Goal: Task Accomplishment & Management: Use online tool/utility

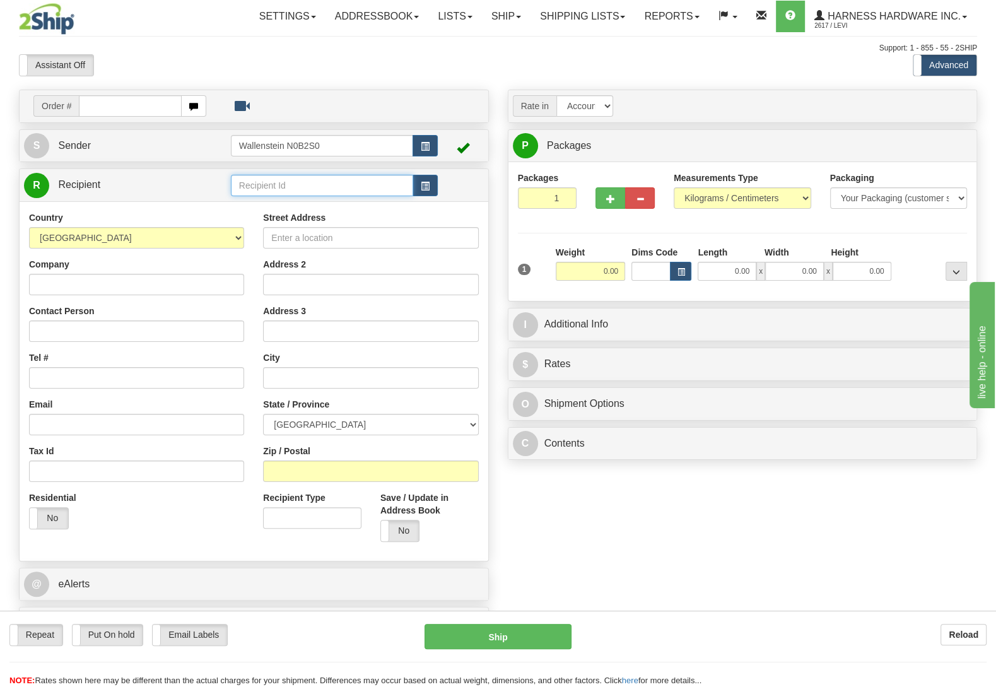
click at [309, 186] on input "text" at bounding box center [322, 185] width 182 height 21
type input "lep"
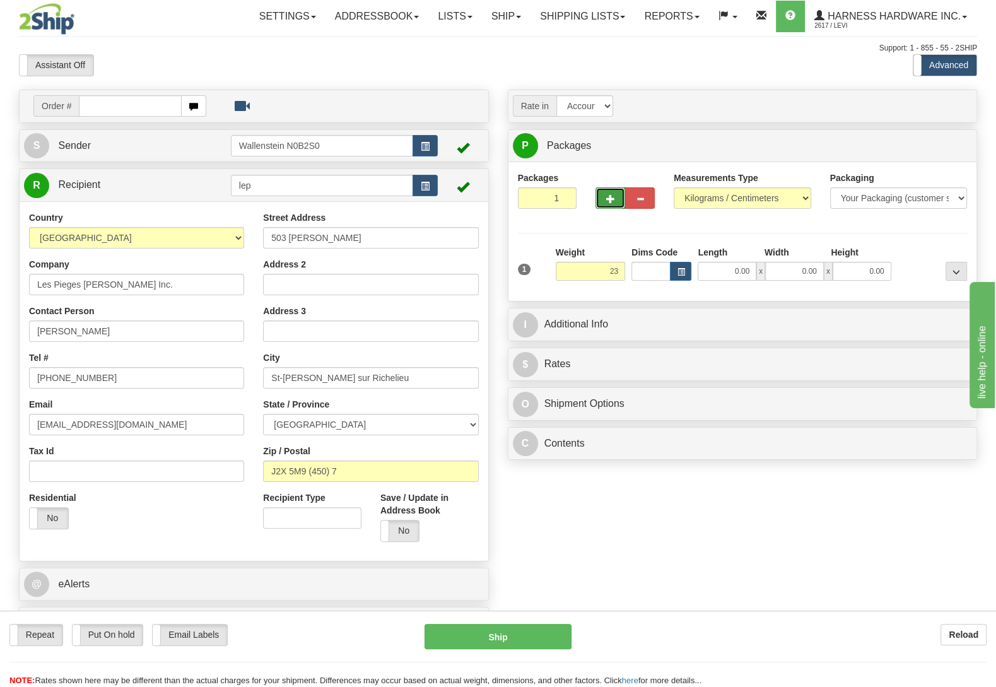
type input "23.00"
click at [619, 199] on button "button" at bounding box center [611, 197] width 30 height 21
radio input "true"
type input "2"
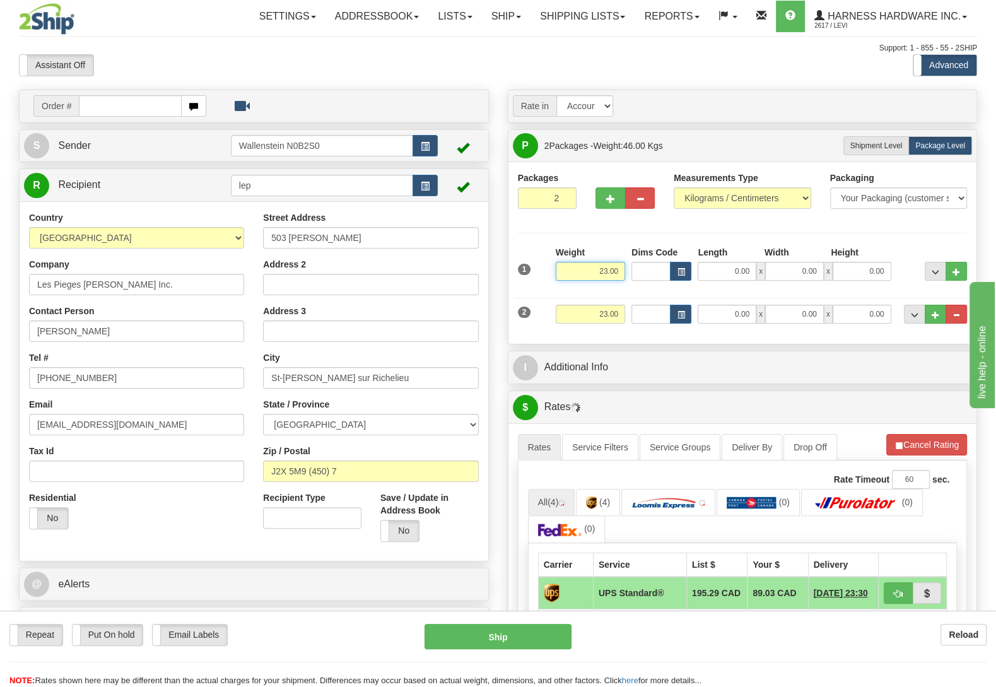
drag, startPoint x: 583, startPoint y: 270, endPoint x: 670, endPoint y: 293, distance: 89.6
click at [625, 281] on input "23.00" at bounding box center [590, 271] width 69 height 19
type input "5.00"
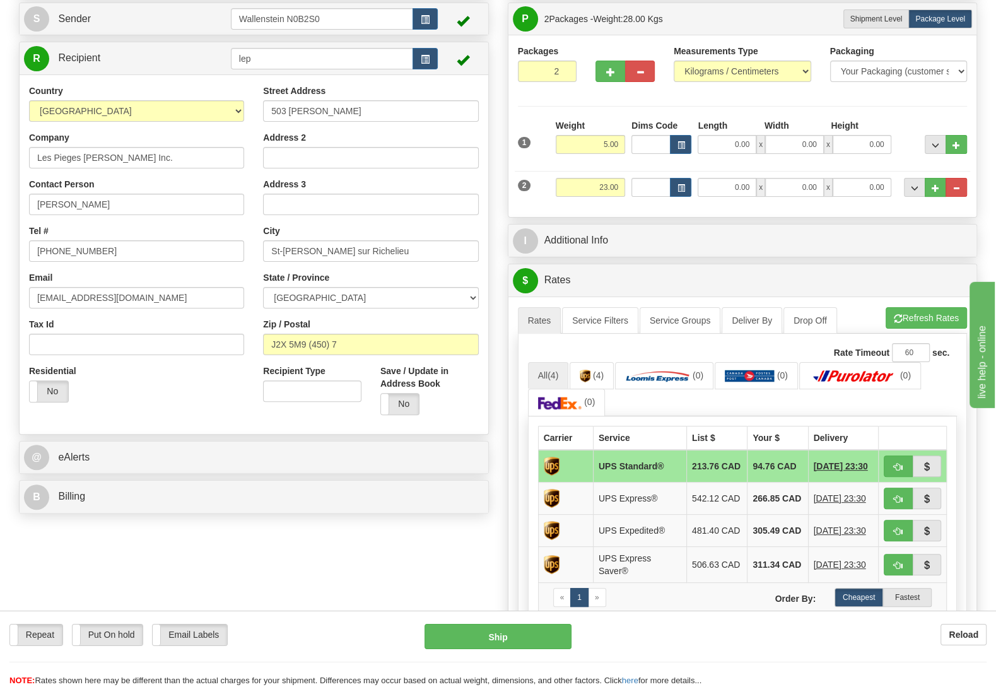
scroll to position [199, 0]
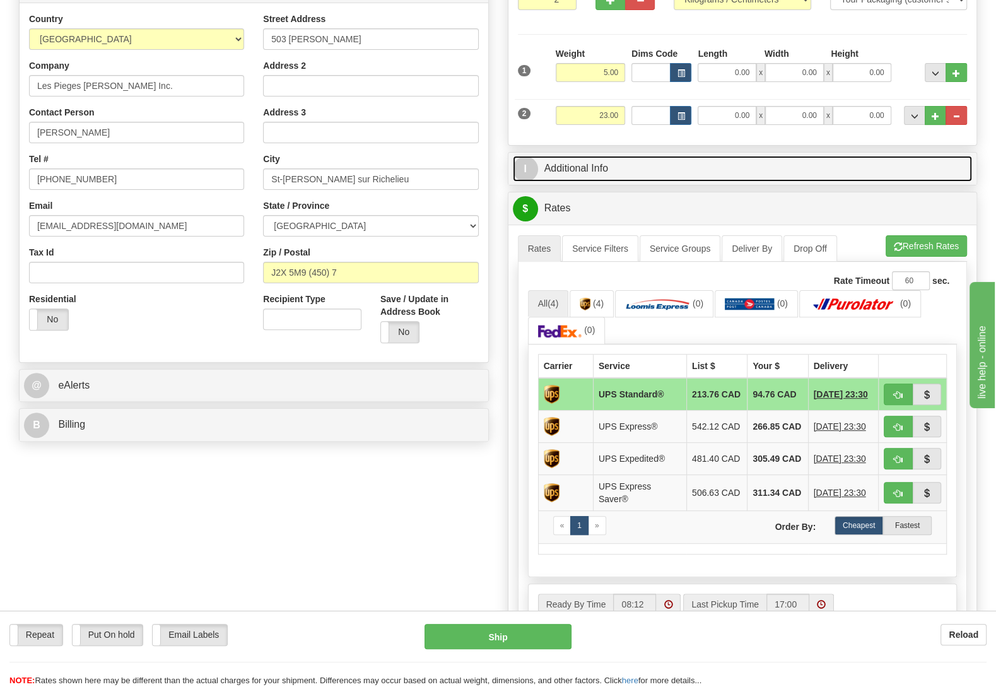
click at [714, 170] on link "I Additional Info" at bounding box center [743, 169] width 460 height 26
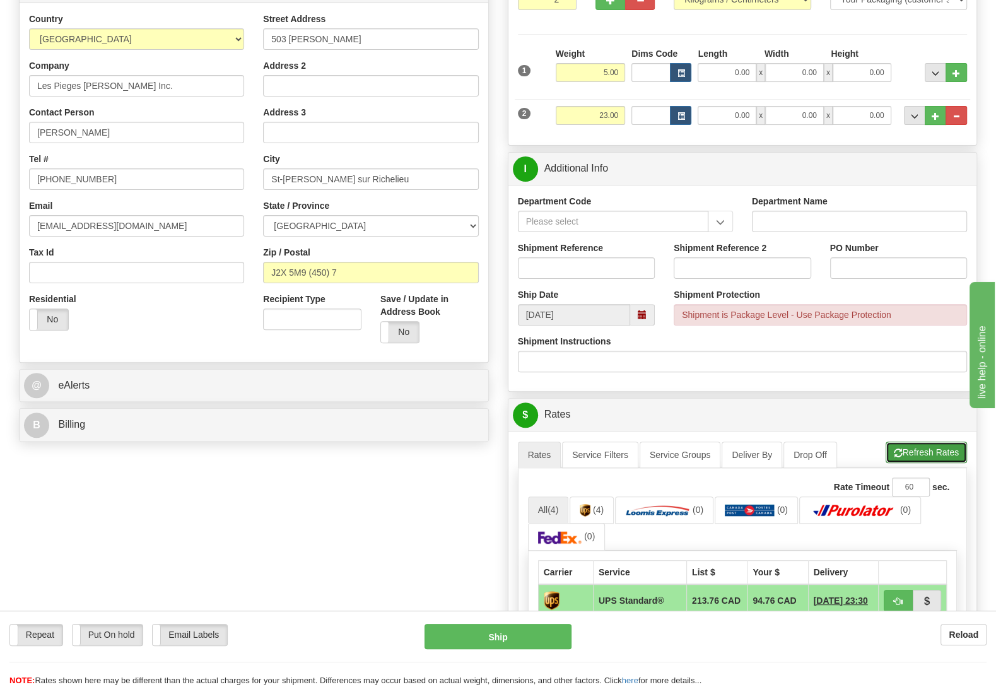
click at [937, 454] on button "Refresh Rates" at bounding box center [926, 452] width 81 height 21
click at [548, 509] on link "All (4)" at bounding box center [548, 510] width 41 height 27
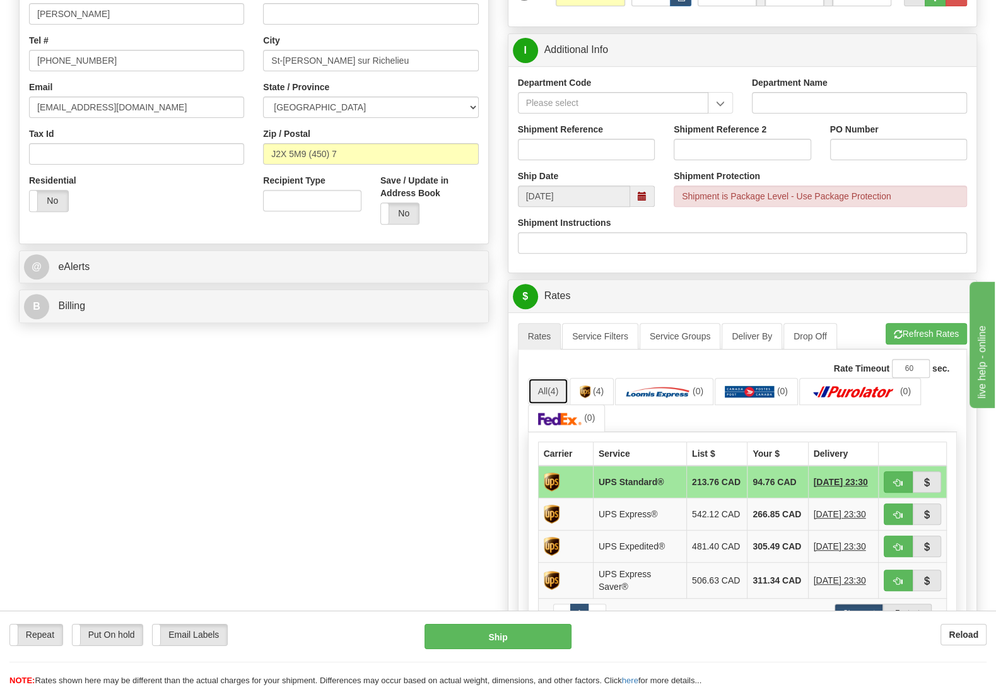
scroll to position [331, 0]
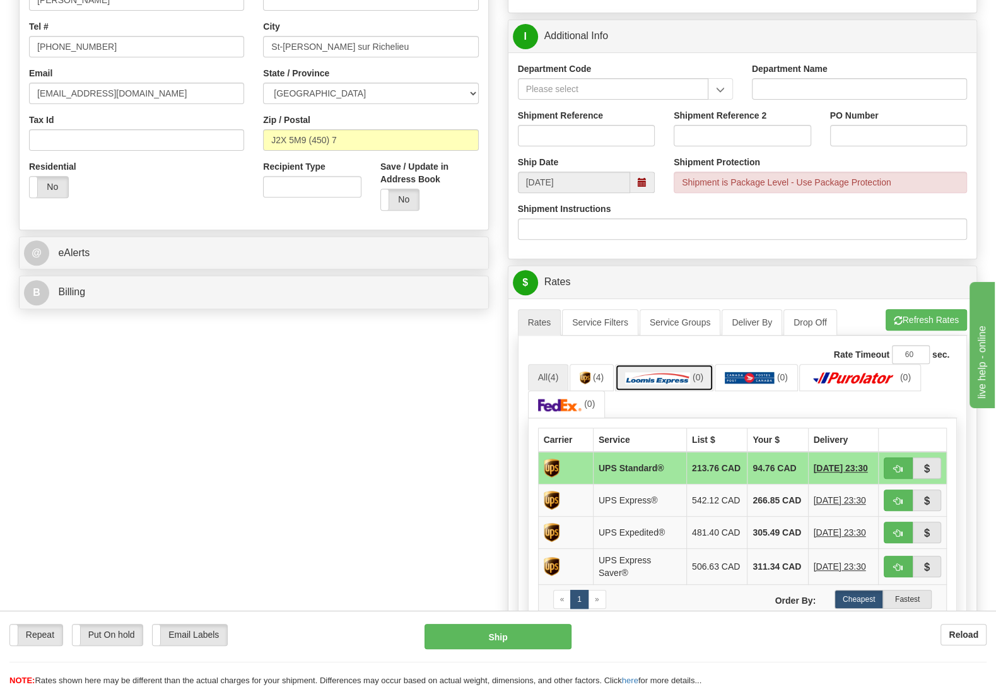
click at [668, 391] on link "(0)" at bounding box center [664, 377] width 98 height 27
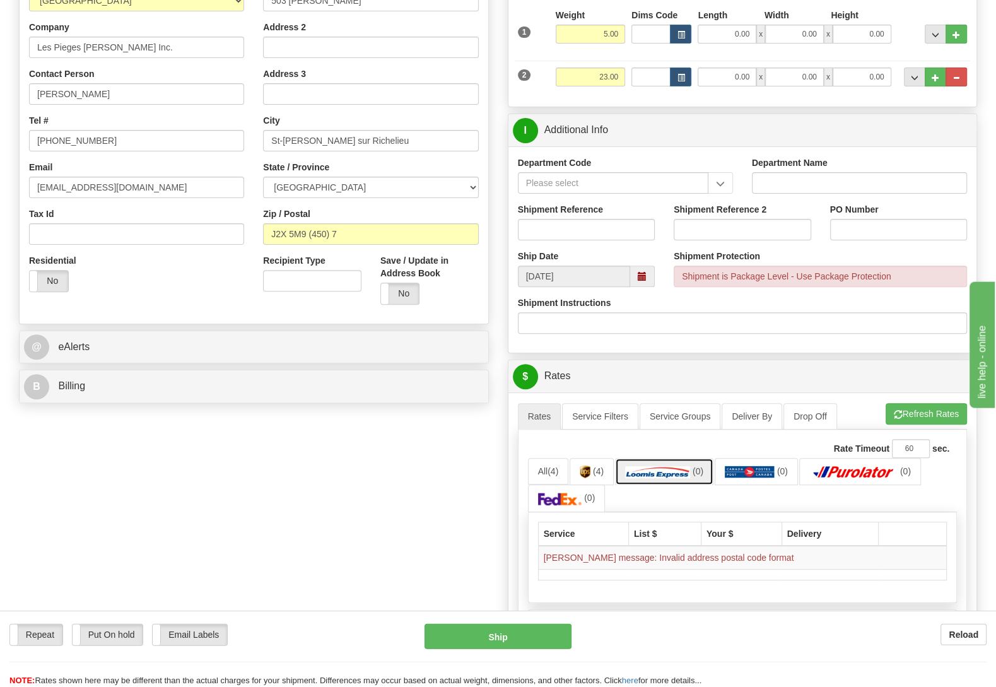
scroll to position [199, 0]
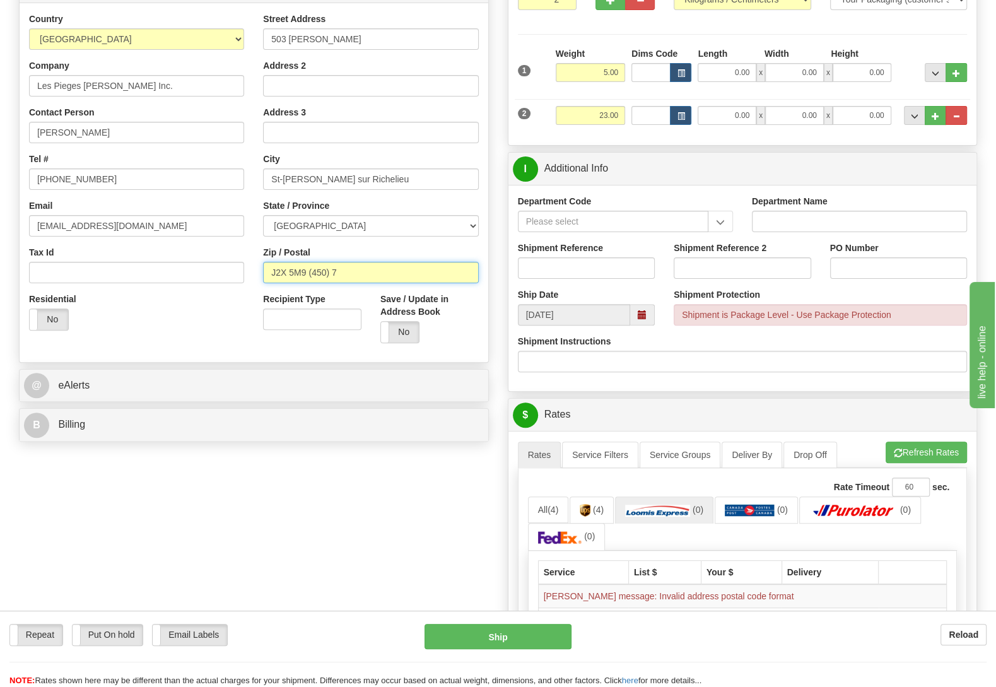
click at [366, 266] on input "J2X 5M9 (450) 7" at bounding box center [370, 272] width 215 height 21
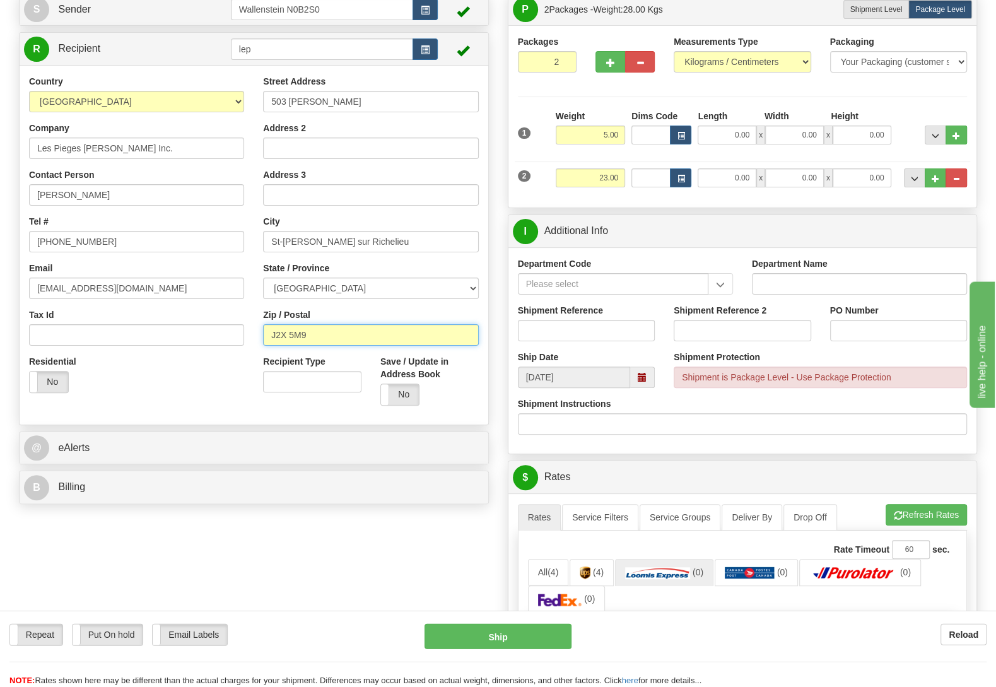
scroll to position [66, 0]
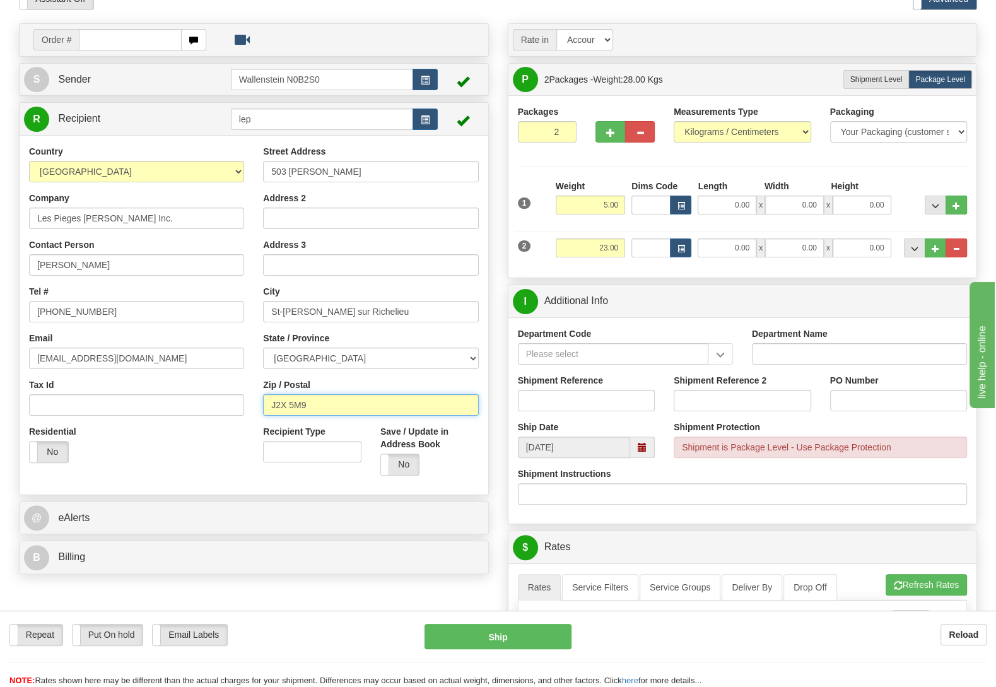
type input "J2X 5M9"
type input "[GEOGRAPHIC_DATA][PERSON_NAME]"
click at [927, 584] on button "Cancel Rating" at bounding box center [927, 584] width 81 height 21
click at [400, 464] on label "No" at bounding box center [400, 464] width 38 height 21
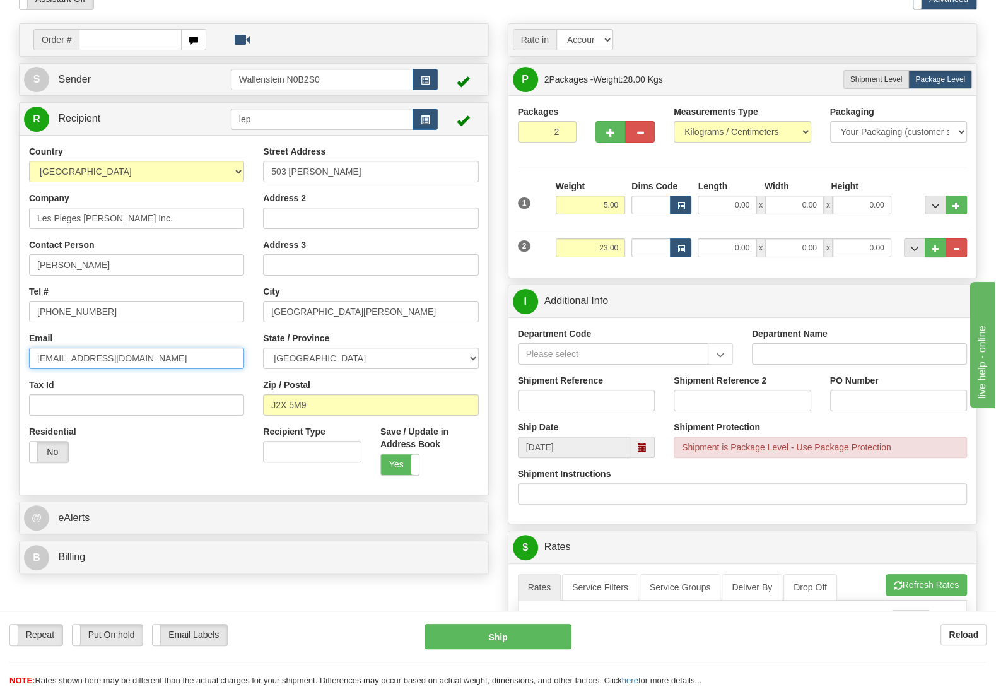
drag, startPoint x: 179, startPoint y: 364, endPoint x: 0, endPoint y: 341, distance: 180.0
click at [29, 348] on input "[EMAIL_ADDRESS][DOMAIN_NAME]" at bounding box center [136, 358] width 215 height 21
paste input "sorelm@hot"
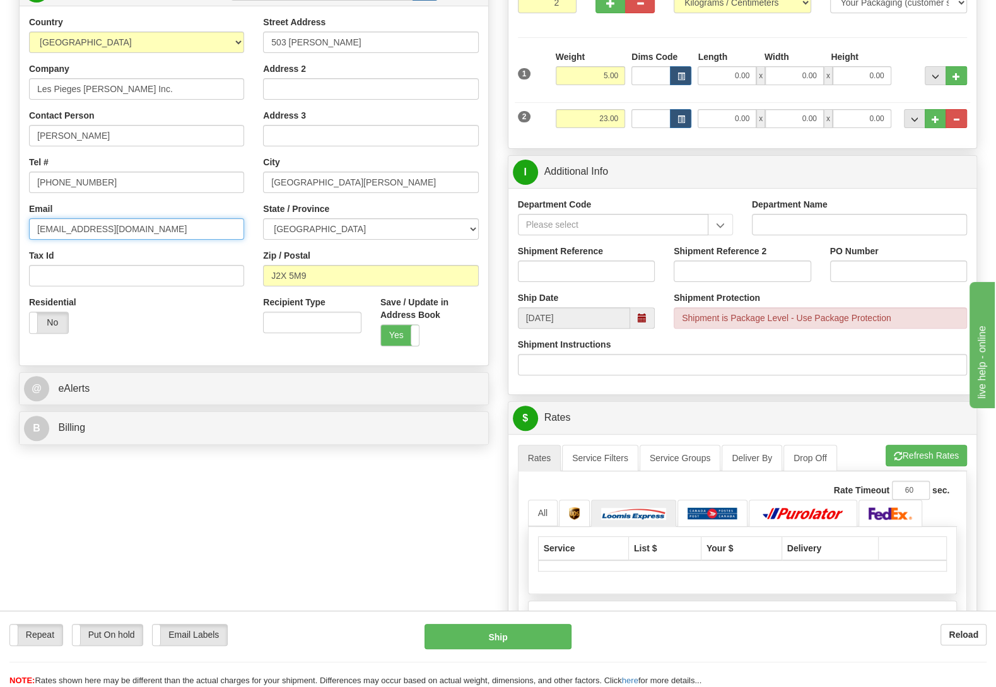
scroll to position [199, 0]
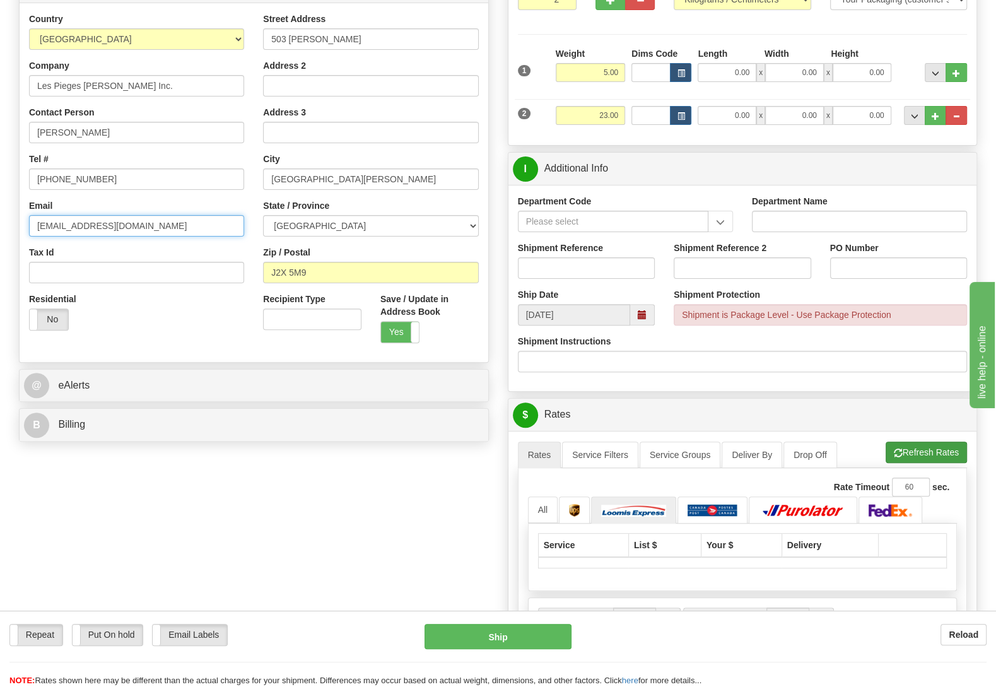
type input "[EMAIL_ADDRESS][DOMAIN_NAME]"
click at [945, 463] on button "Refresh Rates" at bounding box center [926, 452] width 81 height 21
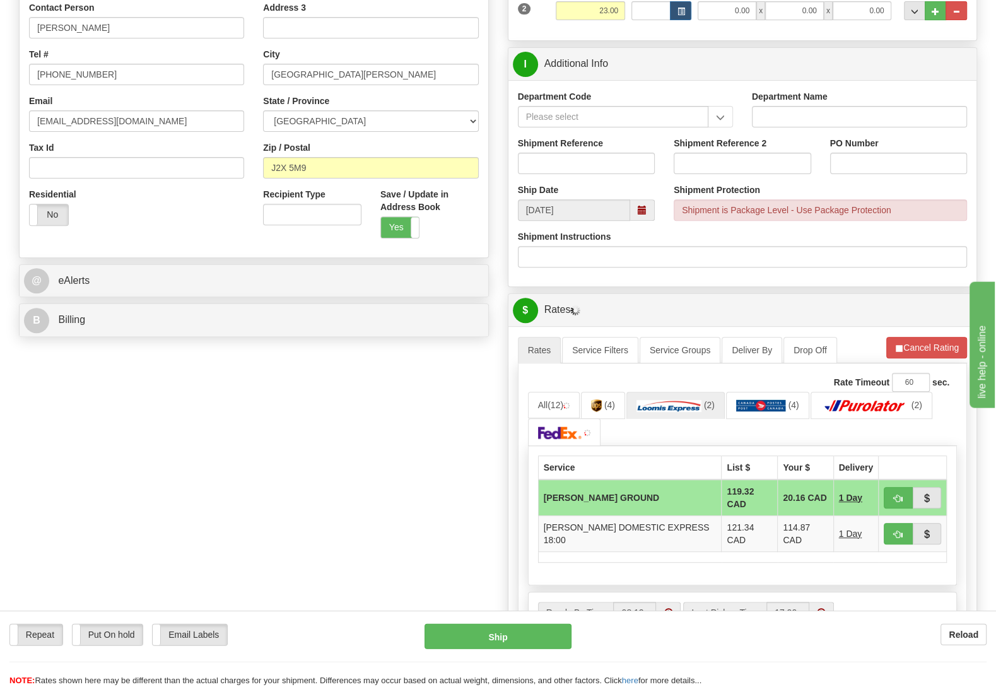
scroll to position [331, 0]
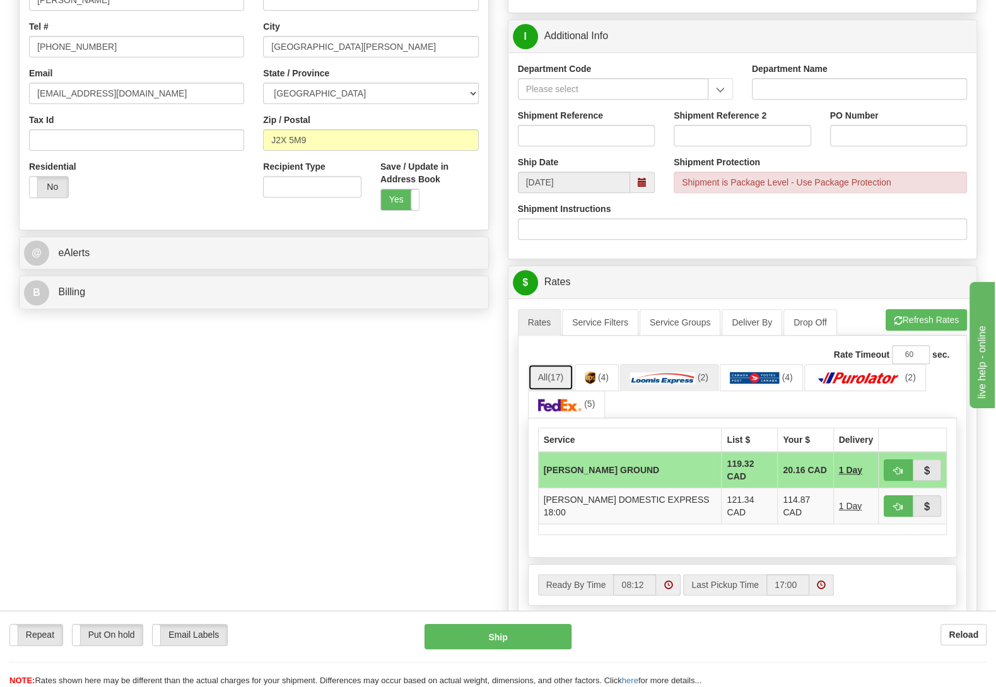
click at [552, 373] on link "All (17)" at bounding box center [550, 377] width 45 height 27
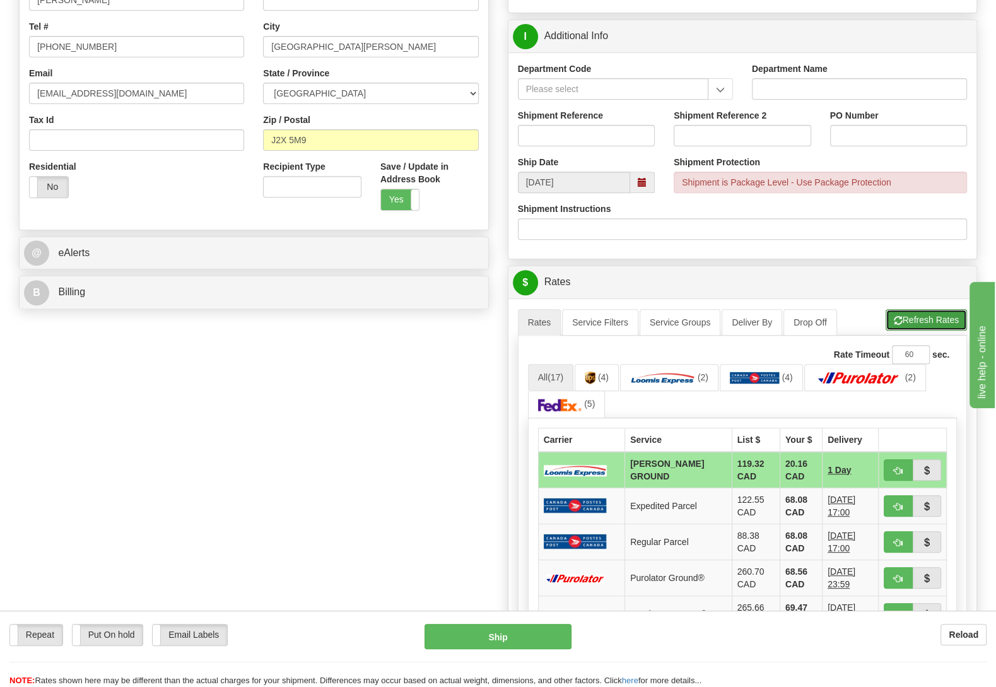
click at [936, 322] on button "Refresh Rates" at bounding box center [926, 319] width 81 height 21
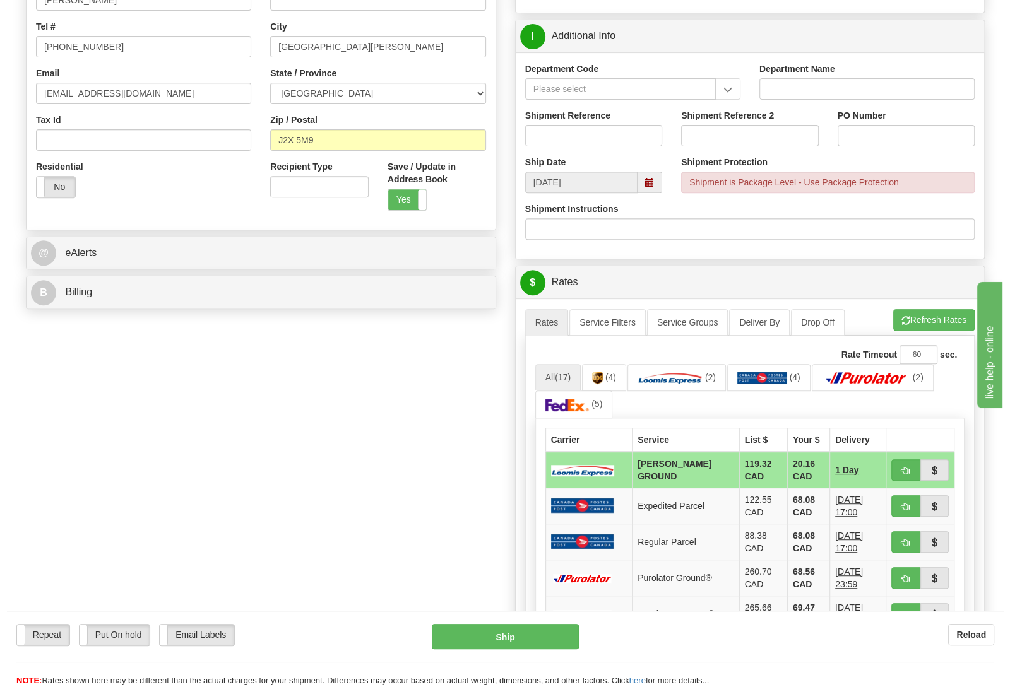
scroll to position [0, 0]
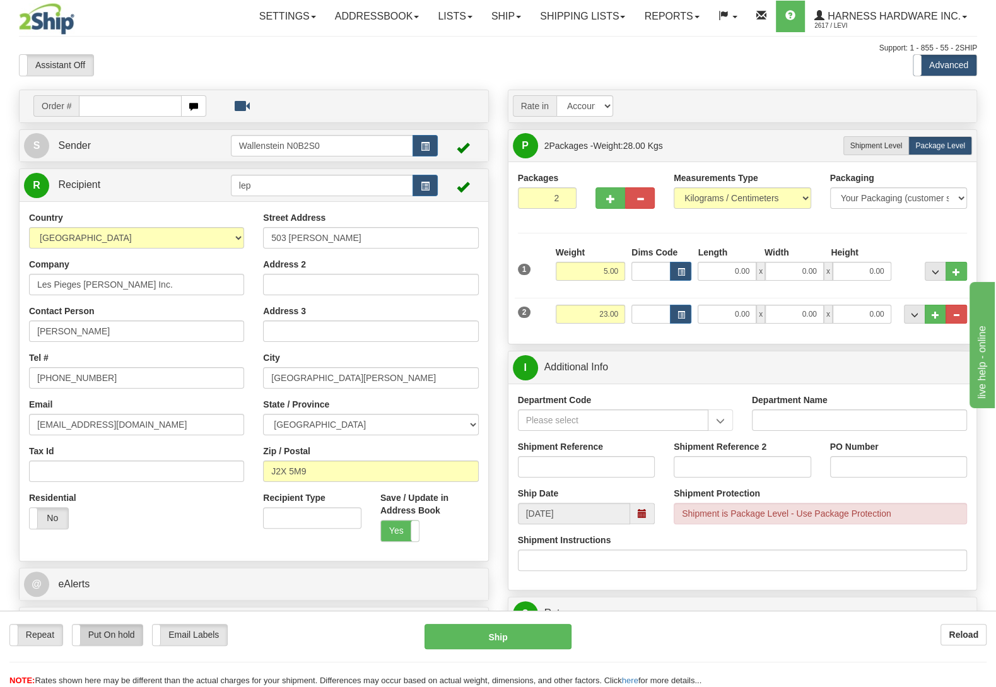
click at [119, 641] on label "Put On hold" at bounding box center [108, 635] width 71 height 21
click at [482, 632] on button "Hold" at bounding box center [498, 636] width 147 height 25
type input "DD"
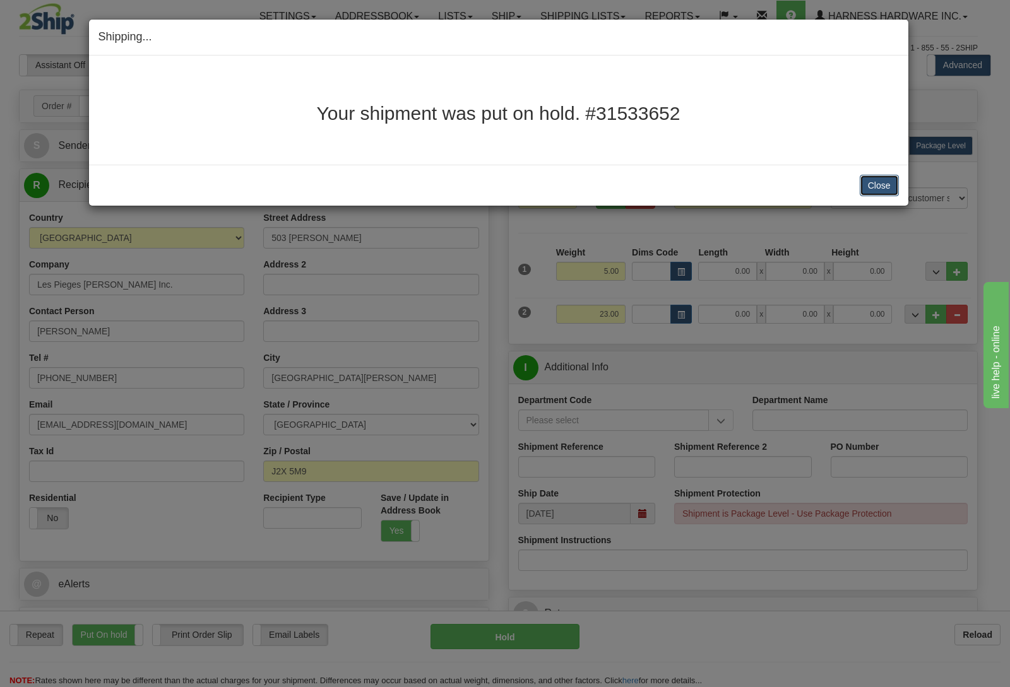
click at [880, 192] on button "Close" at bounding box center [879, 185] width 39 height 21
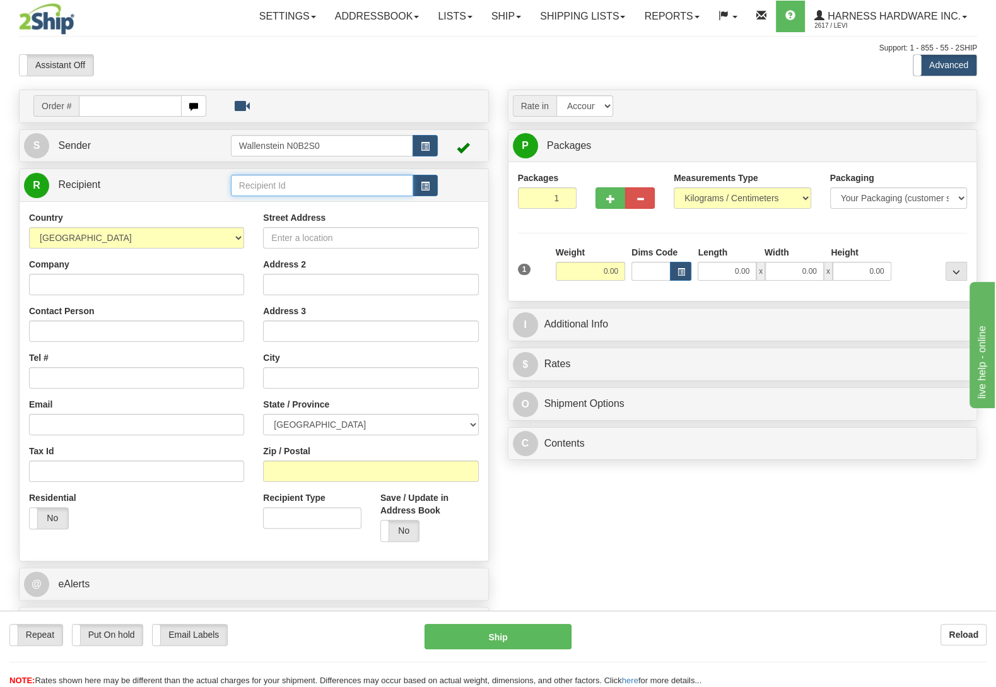
click at [303, 184] on input "text" at bounding box center [322, 185] width 182 height 21
type input "patp"
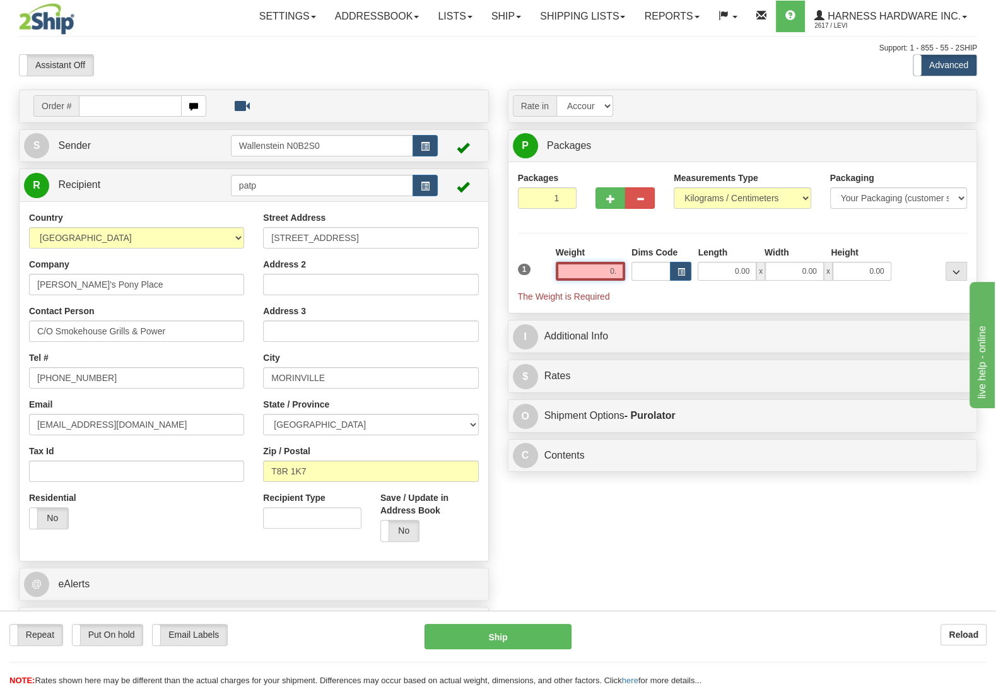
type input "0"
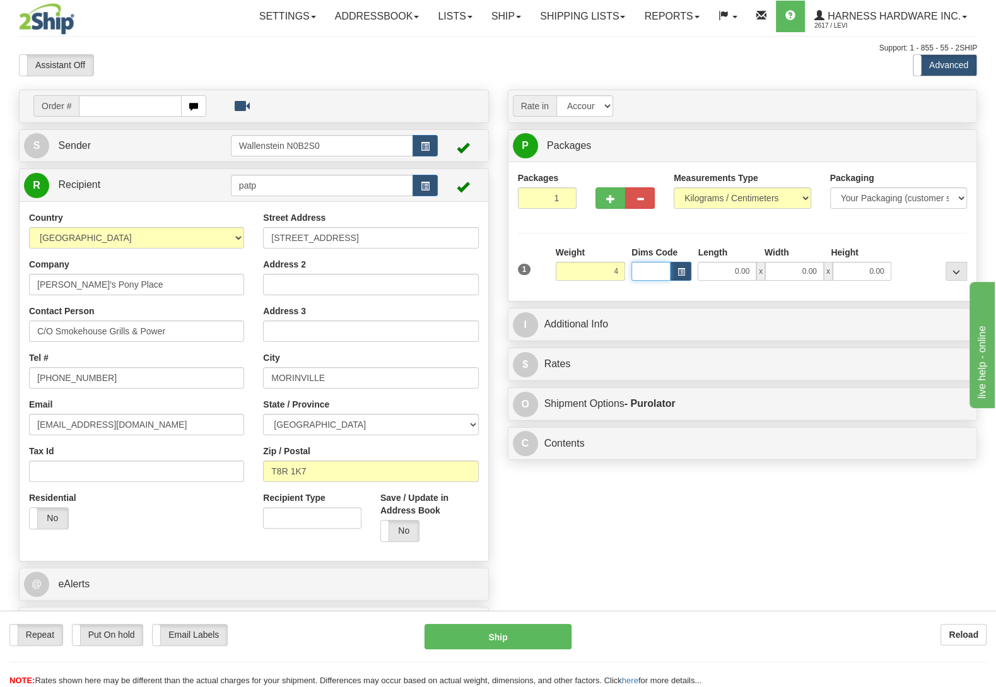
type input "4.00"
type input "202"
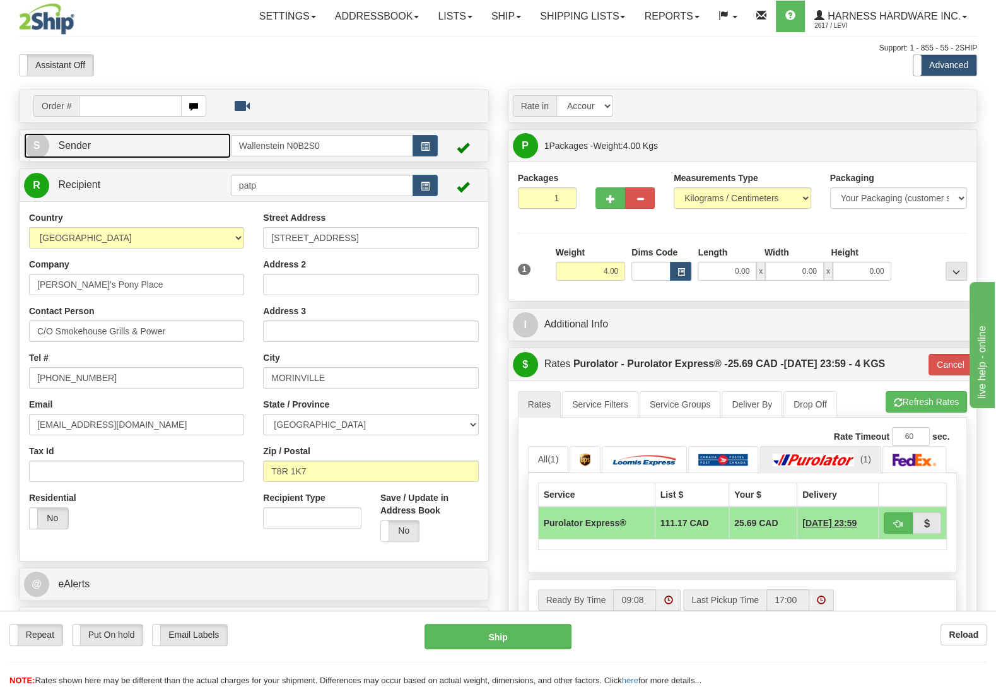
click at [151, 139] on link "S Sender" at bounding box center [127, 146] width 207 height 26
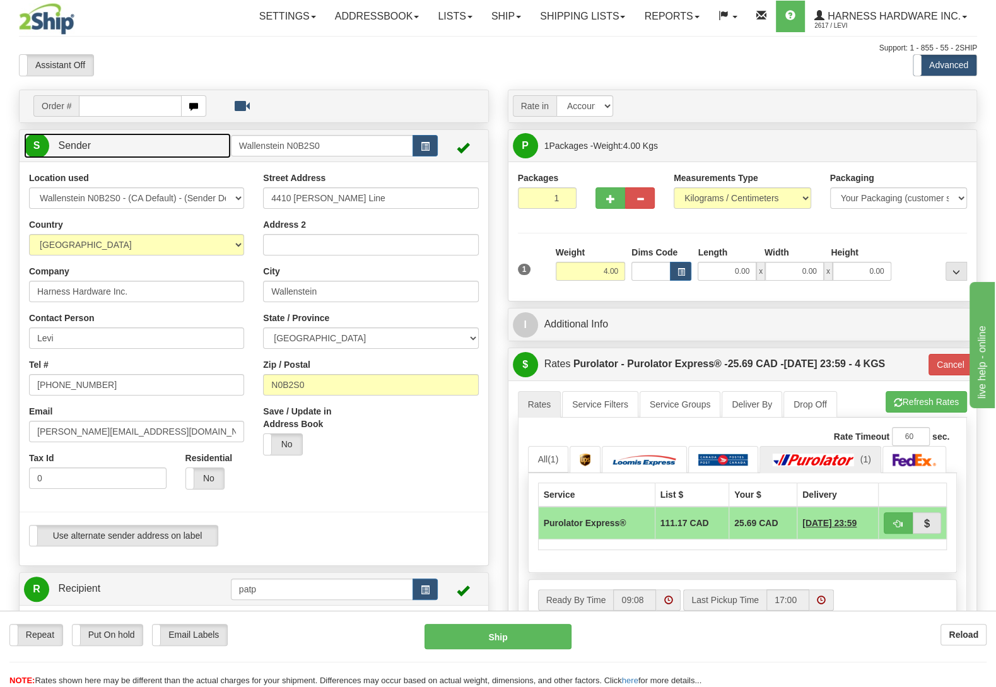
type input "WALLENSTEIN"
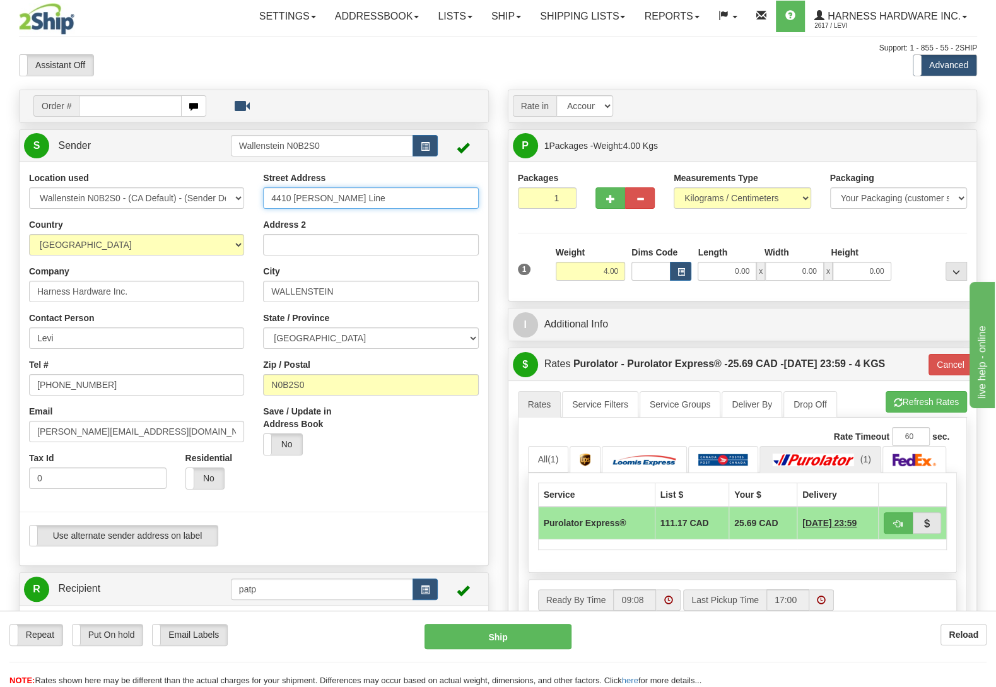
click at [365, 196] on input "4410 Lawson Line" at bounding box center [370, 197] width 215 height 21
type input "4410 Lawson Line."
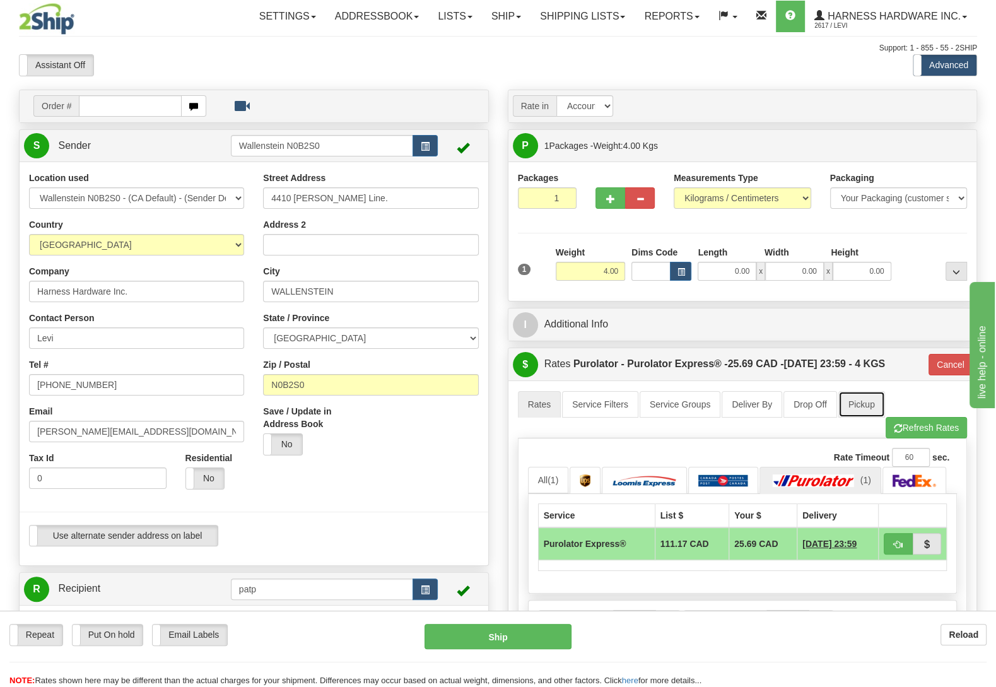
click at [852, 401] on link "Pickup" at bounding box center [862, 404] width 47 height 27
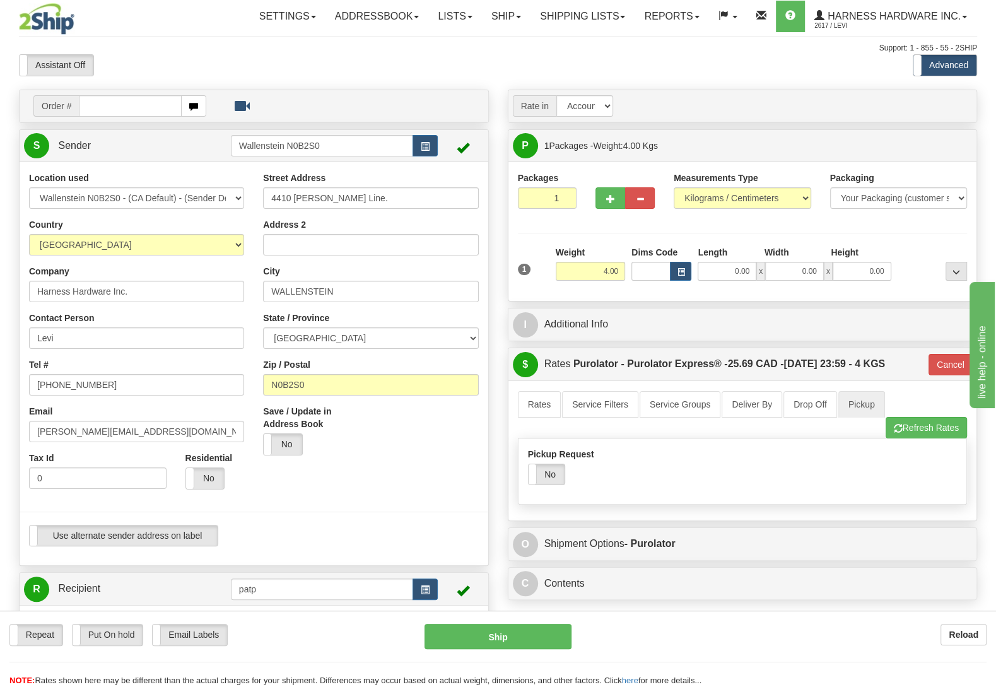
drag, startPoint x: 545, startPoint y: 478, endPoint x: 546, endPoint y: 451, distance: 27.8
click at [545, 477] on label "No" at bounding box center [547, 474] width 36 height 20
click at [536, 413] on link "Rates" at bounding box center [540, 404] width 44 height 27
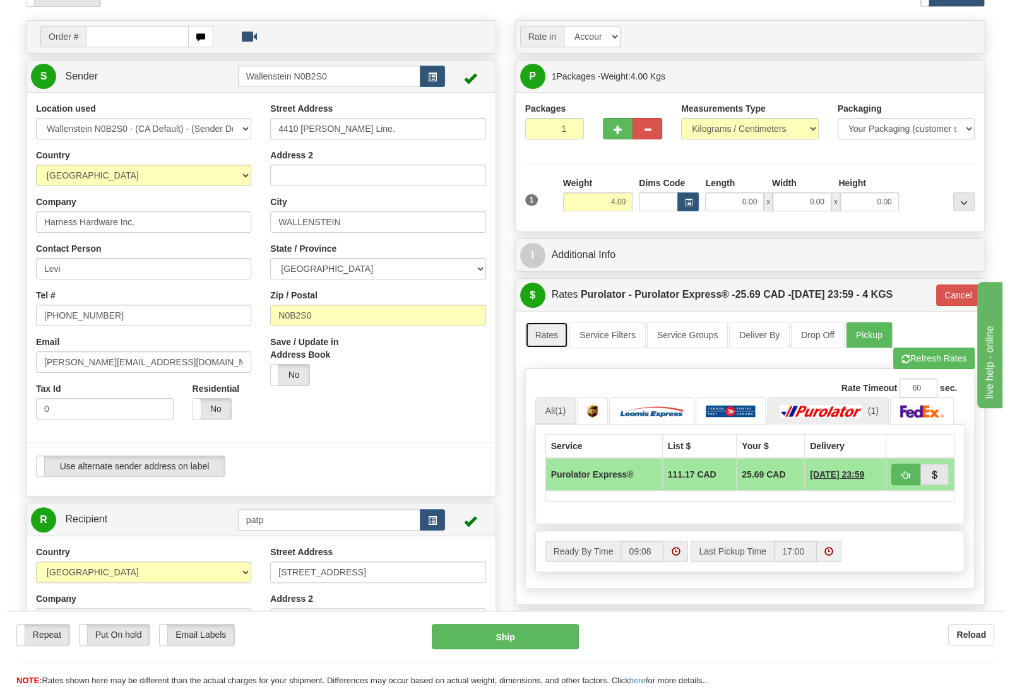
scroll to position [133, 0]
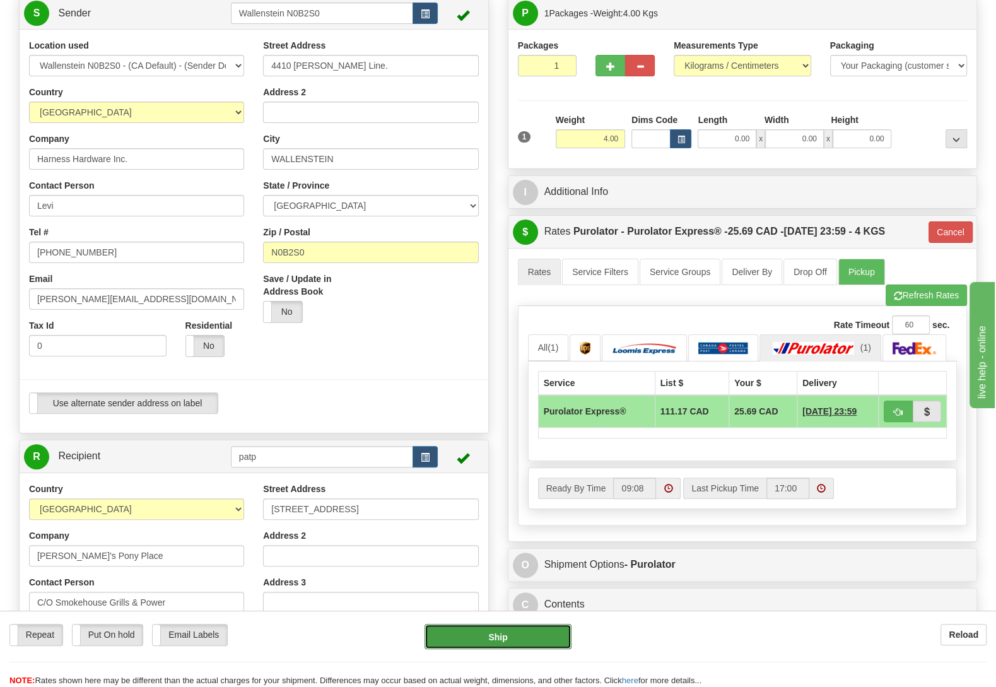
click at [488, 641] on button "Ship" at bounding box center [498, 636] width 147 height 25
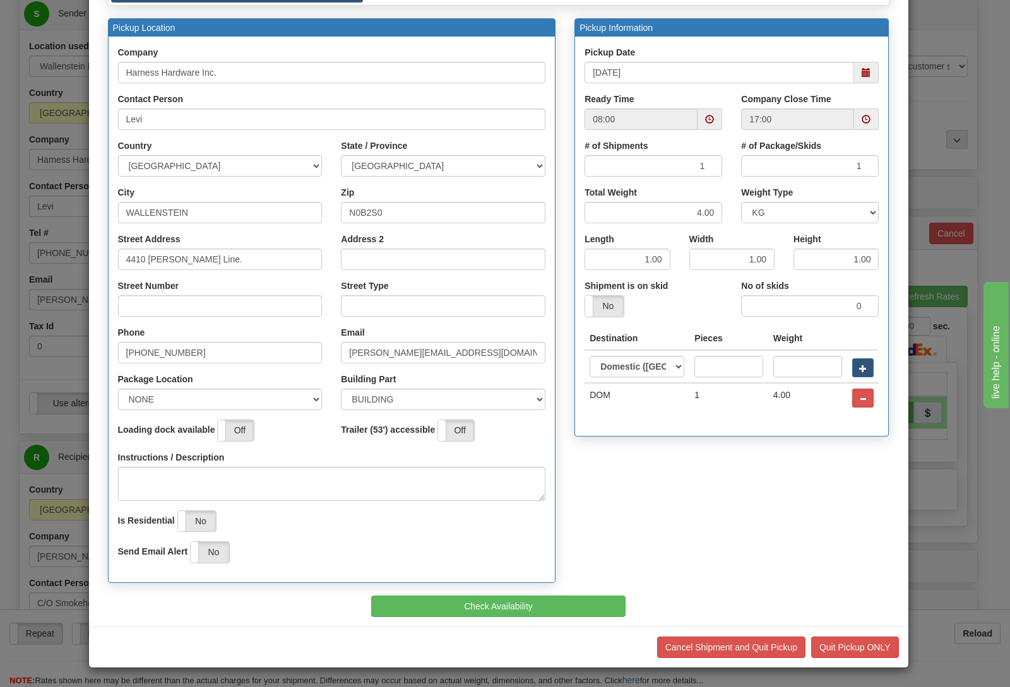
scroll to position [108, 0]
click at [516, 599] on button "Check Availability" at bounding box center [498, 606] width 254 height 21
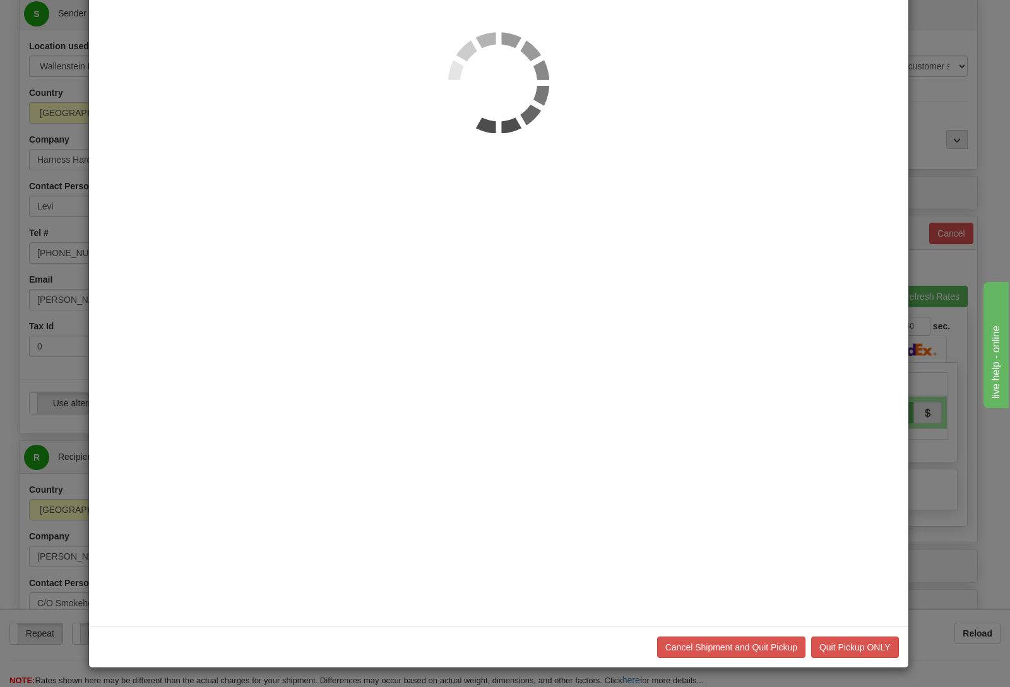
scroll to position [0, 0]
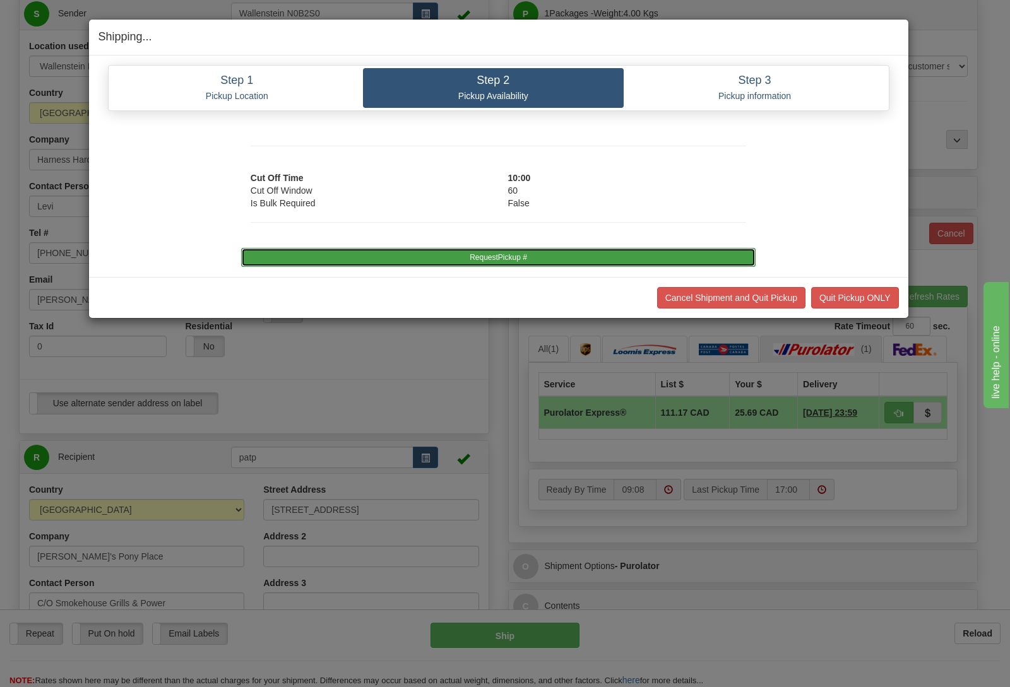
click at [513, 254] on button "RequestPickup #" at bounding box center [498, 257] width 514 height 19
